Goal: Obtain resource: Download file/media

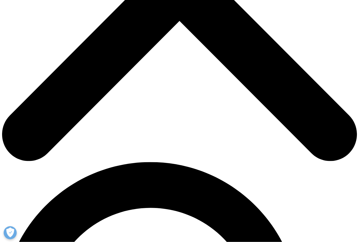
scroll to position [202, 0]
type input "[PERSON_NAME]"
type input "Heath"
type input "[PERSON_NAME][EMAIL_ADDRESS][PERSON_NAME][DOMAIN_NAME]"
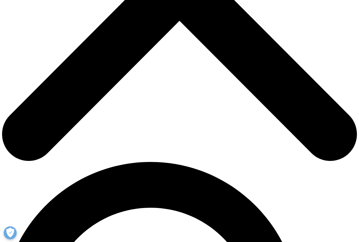
type input "VP BD & MKT"
type input "MLM Medical Labs"
select select "[GEOGRAPHIC_DATA]"
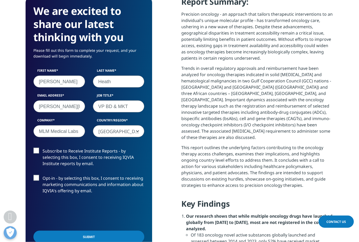
scroll to position [261, 0]
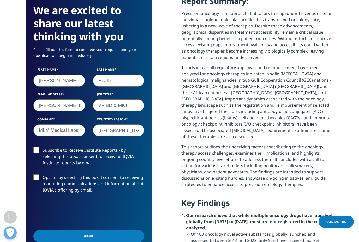
click at [41, 150] on label "Subscribe to Receive Institute Reports - by selecting this box, I consent to re…" at bounding box center [88, 158] width 111 height 22
click at [43, 147] on input "Subscribe to Receive Institute Reports - by selecting this box, I consent to re…" at bounding box center [43, 147] width 0 height 0
click at [34, 179] on label "Opt-in - by selecting this box, I consent to receiving marketing communications…" at bounding box center [88, 185] width 111 height 22
click at [43, 174] on input "Opt-in - by selecting this box, I consent to receiving marketing communications…" at bounding box center [43, 174] width 0 height 0
click at [84, 235] on input "Submit" at bounding box center [88, 236] width 111 height 12
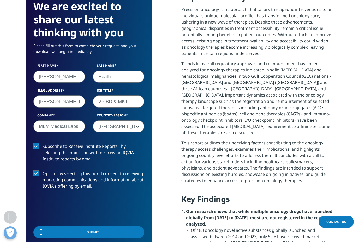
scroll to position [38, 127]
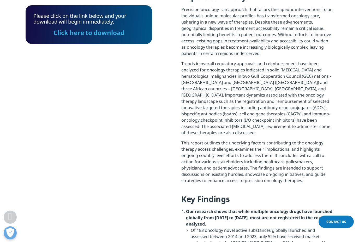
click at [71, 34] on link "Click here to download" at bounding box center [89, 32] width 71 height 9
